Goal: Information Seeking & Learning: Check status

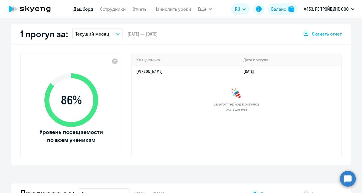
scroll to position [170, 0]
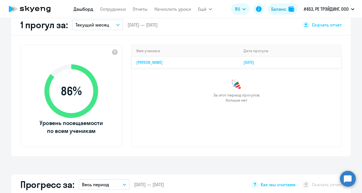
click at [153, 64] on link "[PERSON_NAME]" at bounding box center [149, 62] width 26 height 5
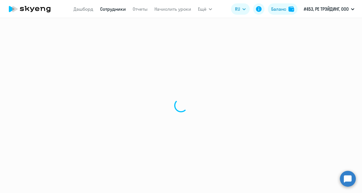
select select "english"
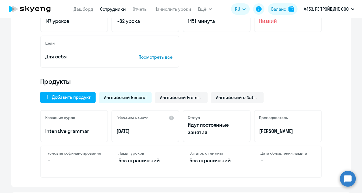
scroll to position [28, 0]
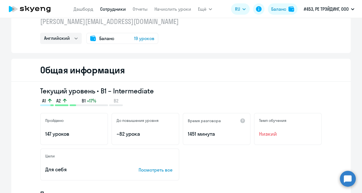
click at [141, 40] on span "19 уроков" at bounding box center [144, 38] width 20 height 7
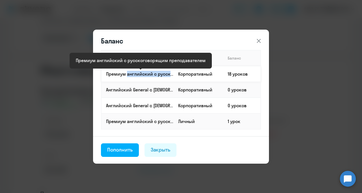
drag, startPoint x: 124, startPoint y: 76, endPoint x: 172, endPoint y: 76, distance: 48.1
click at [172, 76] on p "Премиум английский с русскоговорящим преподавателем" at bounding box center [139, 74] width 67 height 6
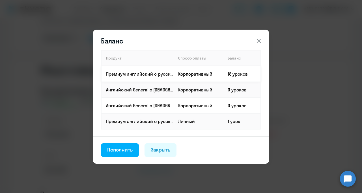
click at [204, 80] on td "Корпоративный" at bounding box center [198, 74] width 49 height 16
drag, startPoint x: 228, startPoint y: 76, endPoint x: 260, endPoint y: 76, distance: 31.1
click at [260, 76] on td "18 уроков" at bounding box center [242, 74] width 38 height 16
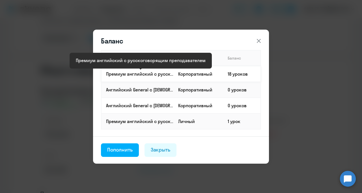
click at [124, 75] on p "Премиум английский с русскоговорящим преподавателем" at bounding box center [139, 74] width 67 height 6
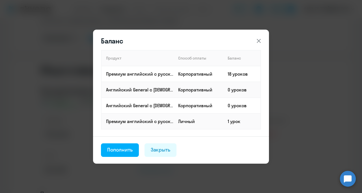
click at [259, 41] on icon at bounding box center [259, 41] width 4 height 4
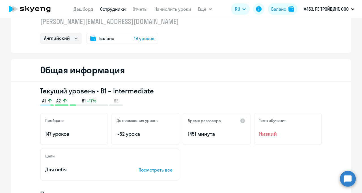
click at [141, 36] on span "19 уроков" at bounding box center [144, 38] width 20 height 7
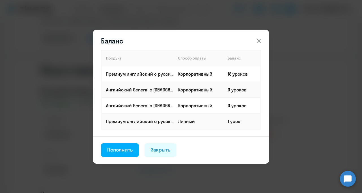
click at [253, 38] on button at bounding box center [258, 40] width 11 height 11
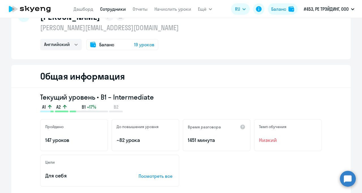
scroll to position [50, 0]
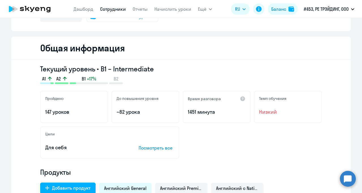
click at [161, 147] on p "Посмотреть все" at bounding box center [157, 148] width 36 height 7
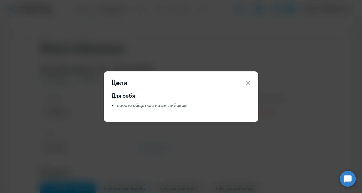
click at [250, 83] on icon at bounding box center [248, 82] width 7 height 7
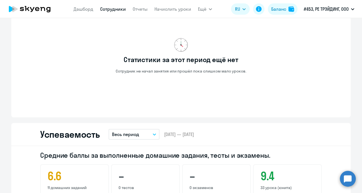
scroll to position [390, 0]
